Goal: Information Seeking & Learning: Learn about a topic

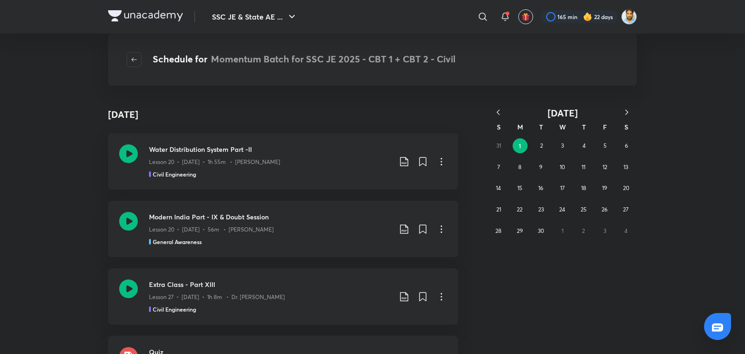
click at [502, 113] on icon "button" at bounding box center [498, 112] width 9 height 9
click at [518, 211] on abbr "18" at bounding box center [519, 209] width 5 height 7
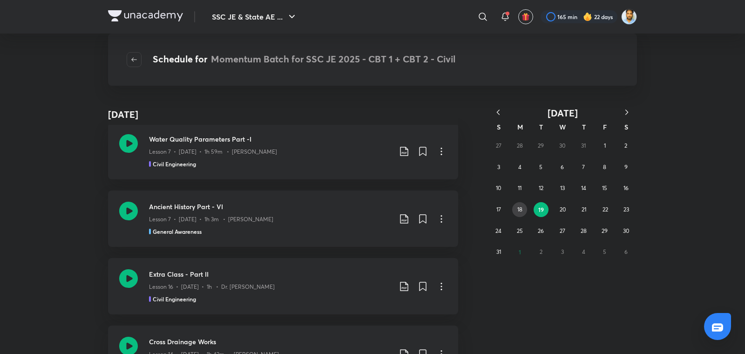
scroll to position [2661, 0]
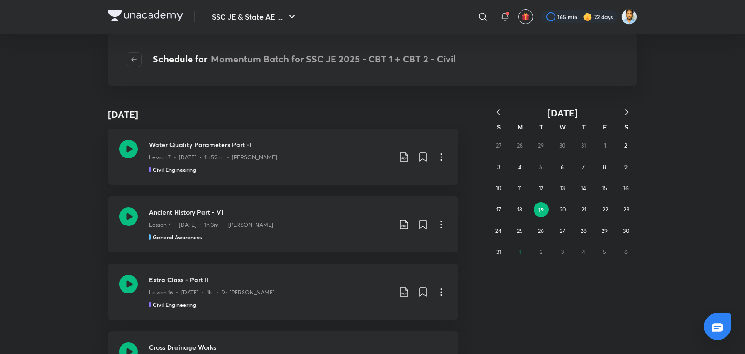
click at [211, 153] on p "Lesson 7 • Aug 19 • 1h 59m • Praveen Kumar" at bounding box center [213, 157] width 128 height 8
